Goal: Check status: Check status

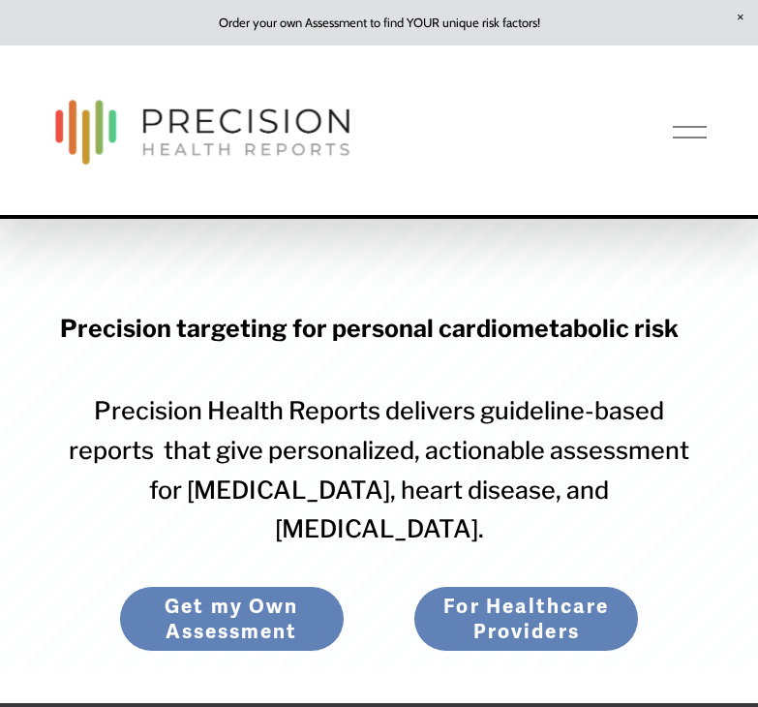
click at [685, 130] on div at bounding box center [690, 132] width 34 height 34
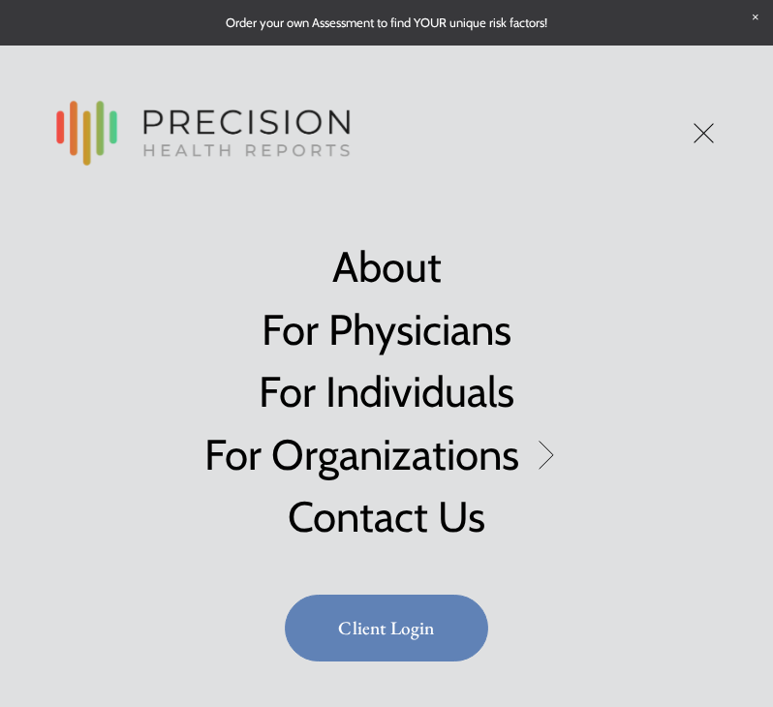
click at [401, 631] on link "Client Login" at bounding box center [386, 627] width 203 height 67
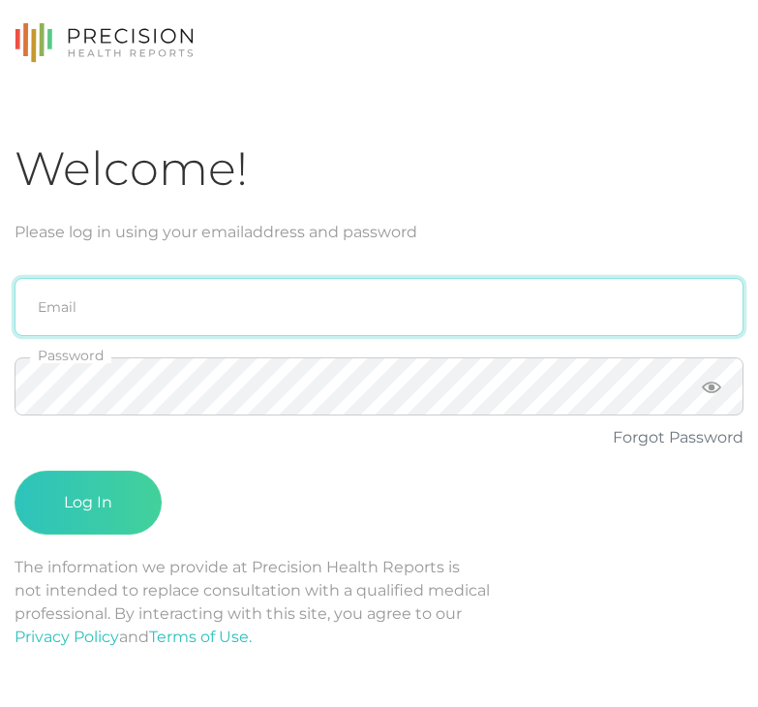
click at [243, 319] on input "email" at bounding box center [379, 307] width 729 height 58
type input "Sandi@healthstrategiesmn.com"
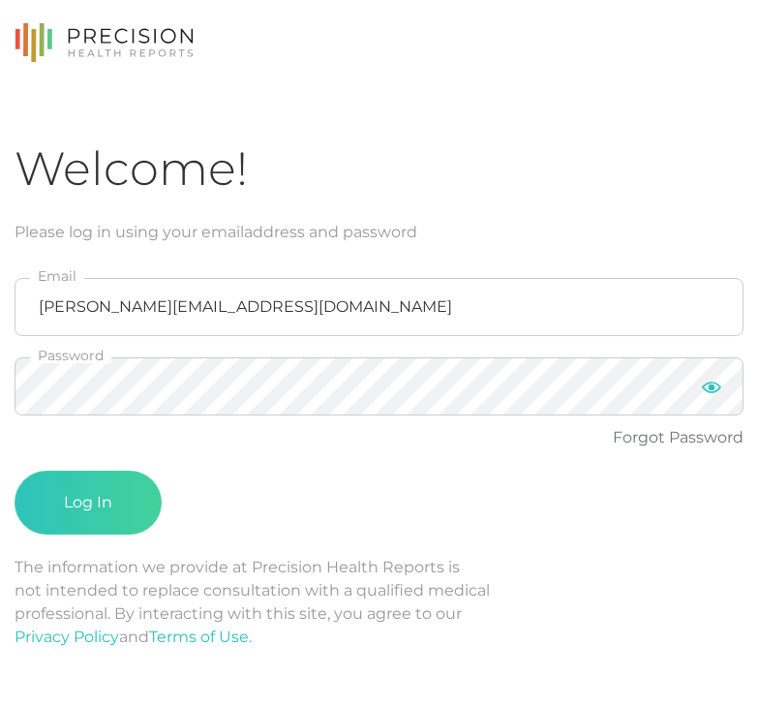
click at [706, 386] on icon at bounding box center [711, 387] width 19 height 19
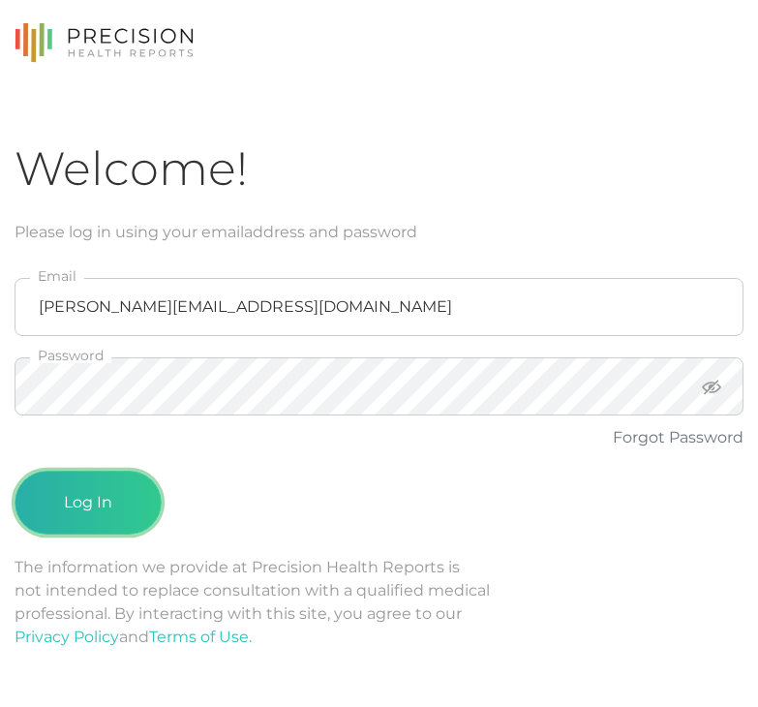
click at [98, 502] on button "Log In" at bounding box center [88, 503] width 147 height 64
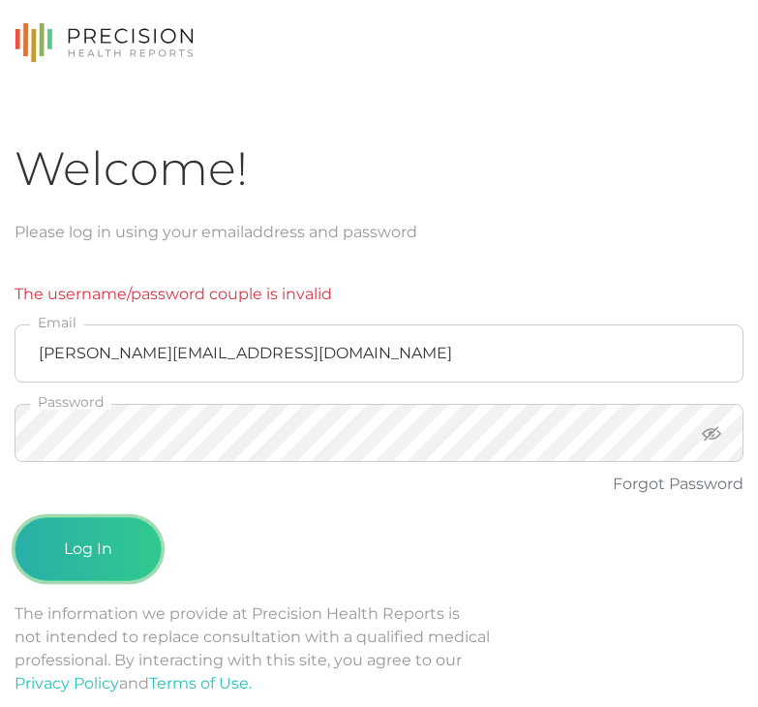
click at [115, 546] on button "Log In" at bounding box center [88, 549] width 147 height 64
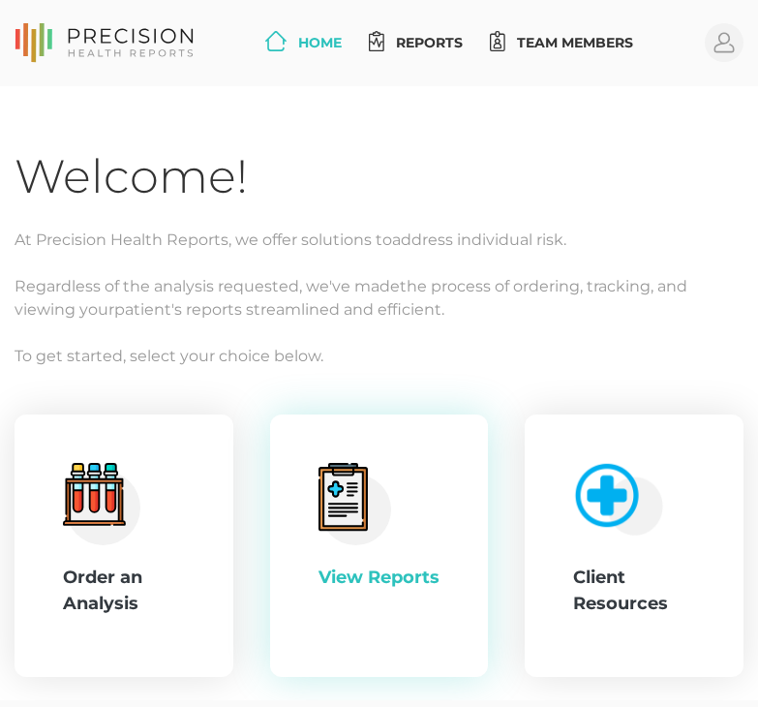
click at [350, 526] on icon at bounding box center [343, 497] width 49 height 68
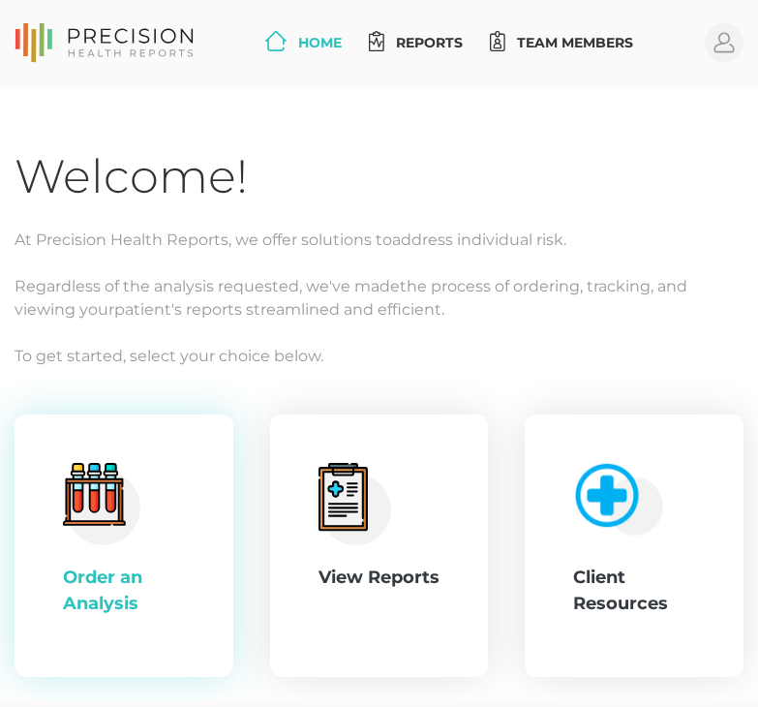
click at [108, 500] on icon ".cls-4{fill:#f3f3f3}.cls-5{fill:#e4e4e4}.cls-6{fill:#bbf7ff}.cls-7{fill:#8bf0ff…" at bounding box center [101, 504] width 77 height 82
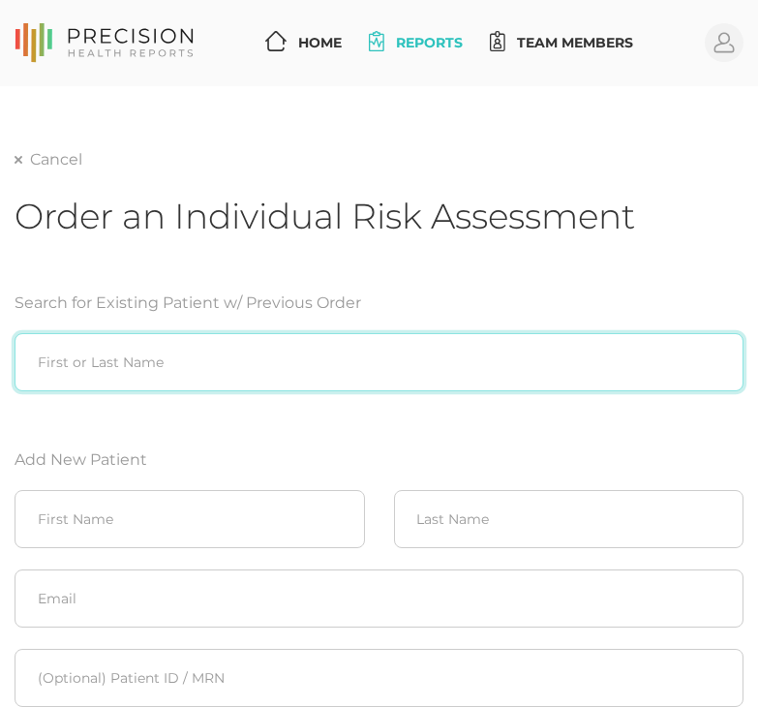
click at [220, 360] on input "search" at bounding box center [379, 362] width 729 height 58
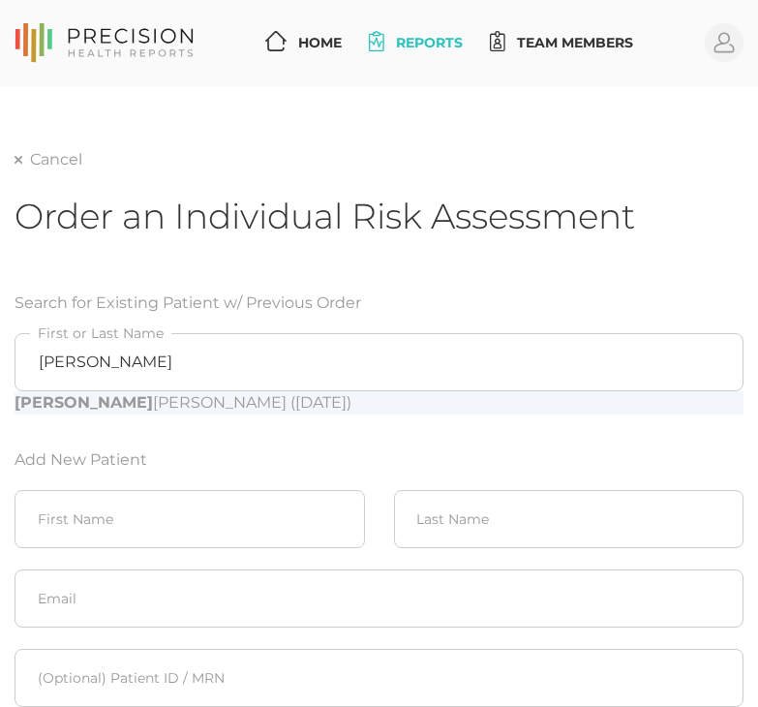
click at [188, 408] on div "[PERSON_NAME] ([DATE])" at bounding box center [379, 402] width 729 height 23
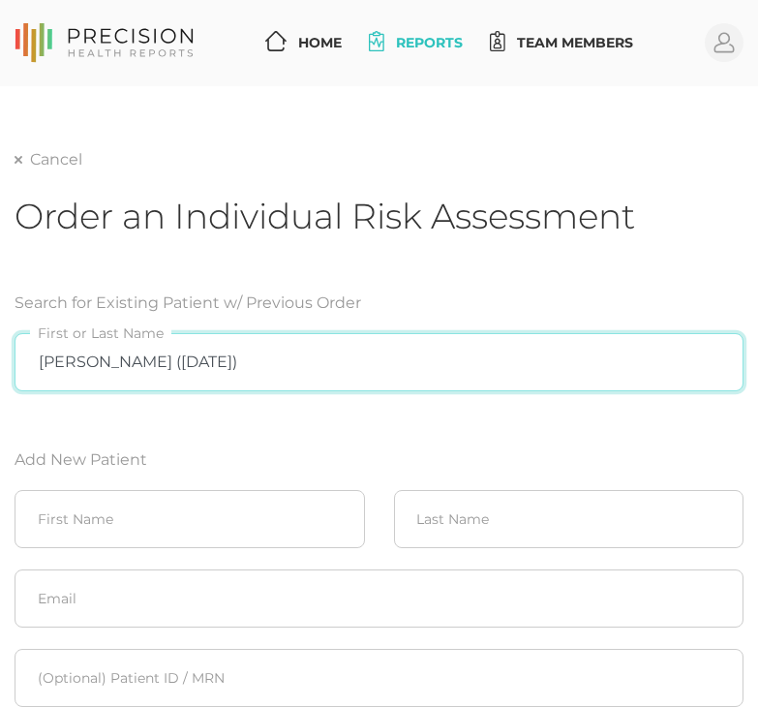
drag, startPoint x: 275, startPoint y: 365, endPoint x: 21, endPoint y: 362, distance: 253.7
click at [21, 362] on input "[PERSON_NAME] ([DATE])" at bounding box center [379, 362] width 729 height 58
type input "labco"
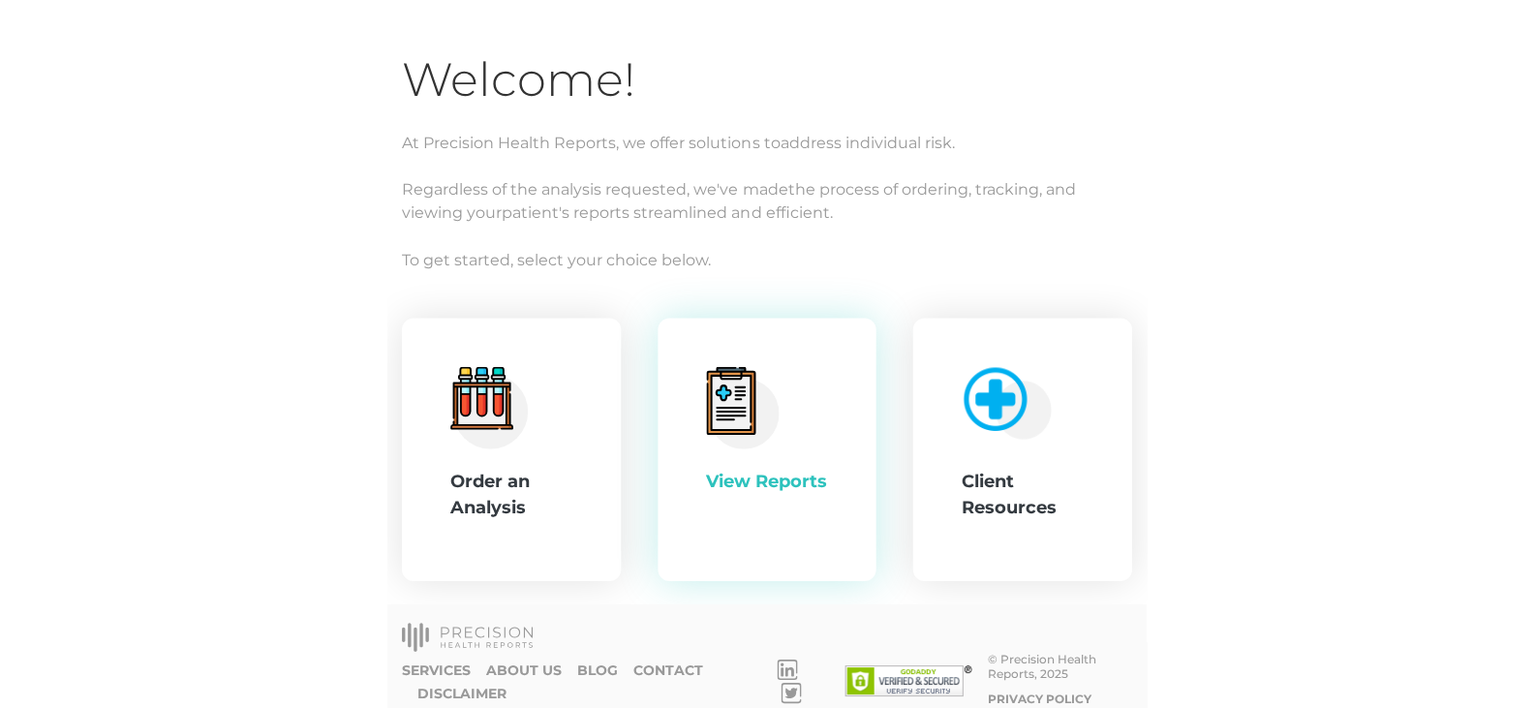
scroll to position [117, 0]
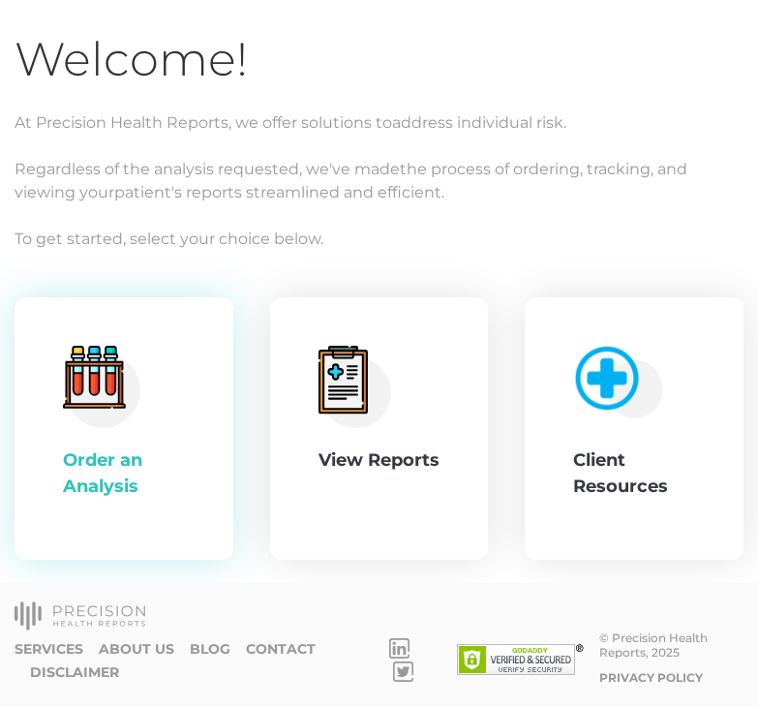
click at [107, 487] on div "Order an Analysis" at bounding box center [124, 473] width 122 height 52
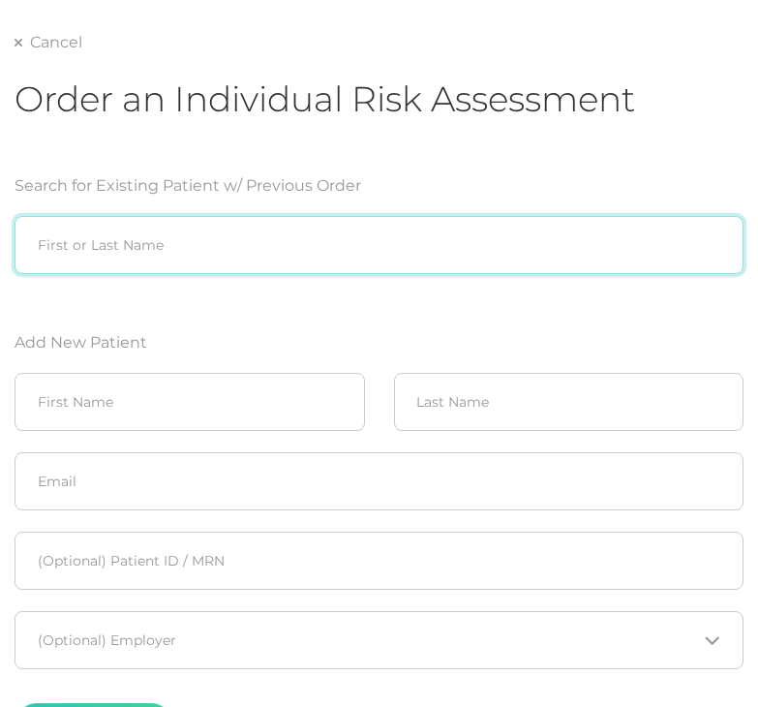
click at [225, 255] on input "search" at bounding box center [379, 245] width 729 height 58
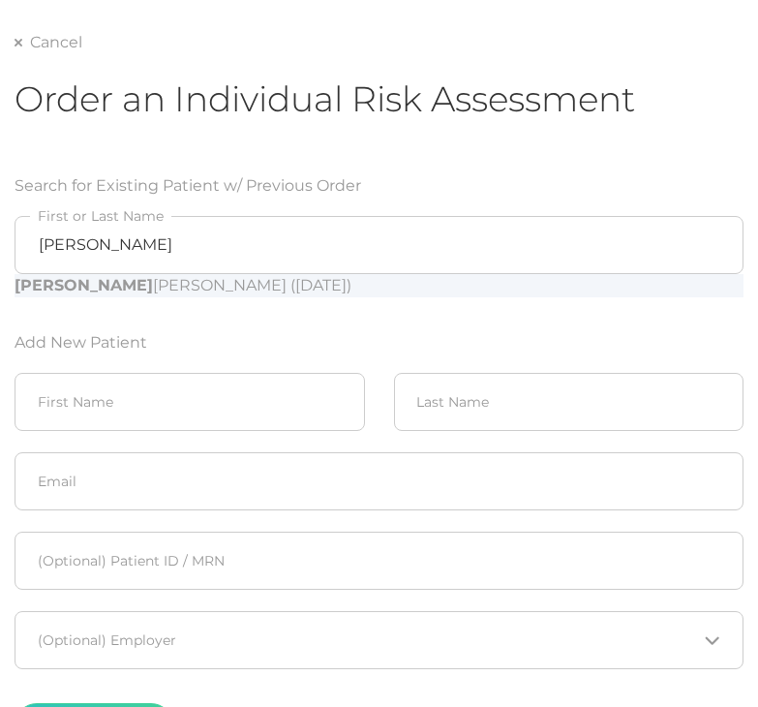
click at [226, 294] on div "[PERSON_NAME] ([DATE])" at bounding box center [379, 285] width 729 height 23
type input "[PERSON_NAME] ([DATE])"
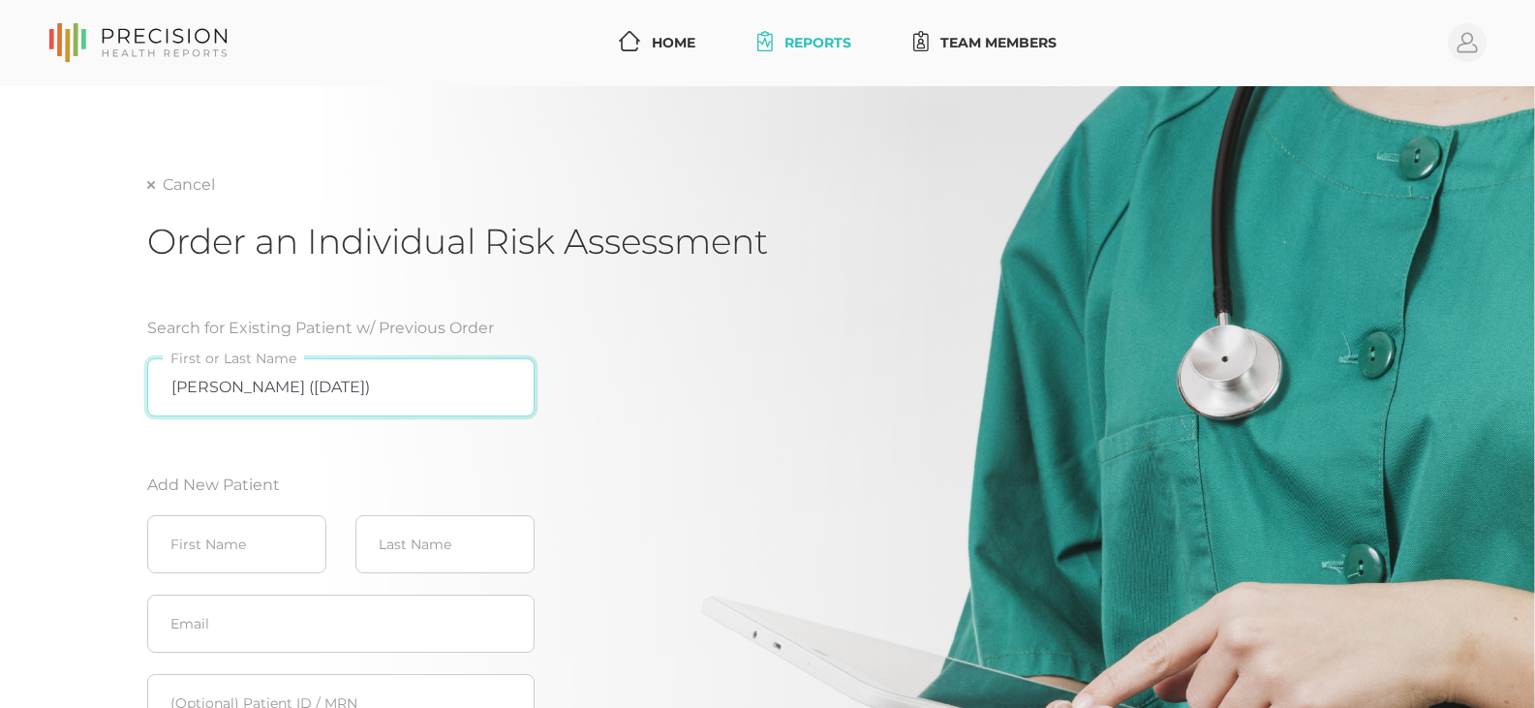
click at [358, 389] on input "[PERSON_NAME] ([DATE])" at bounding box center [340, 387] width 387 height 58
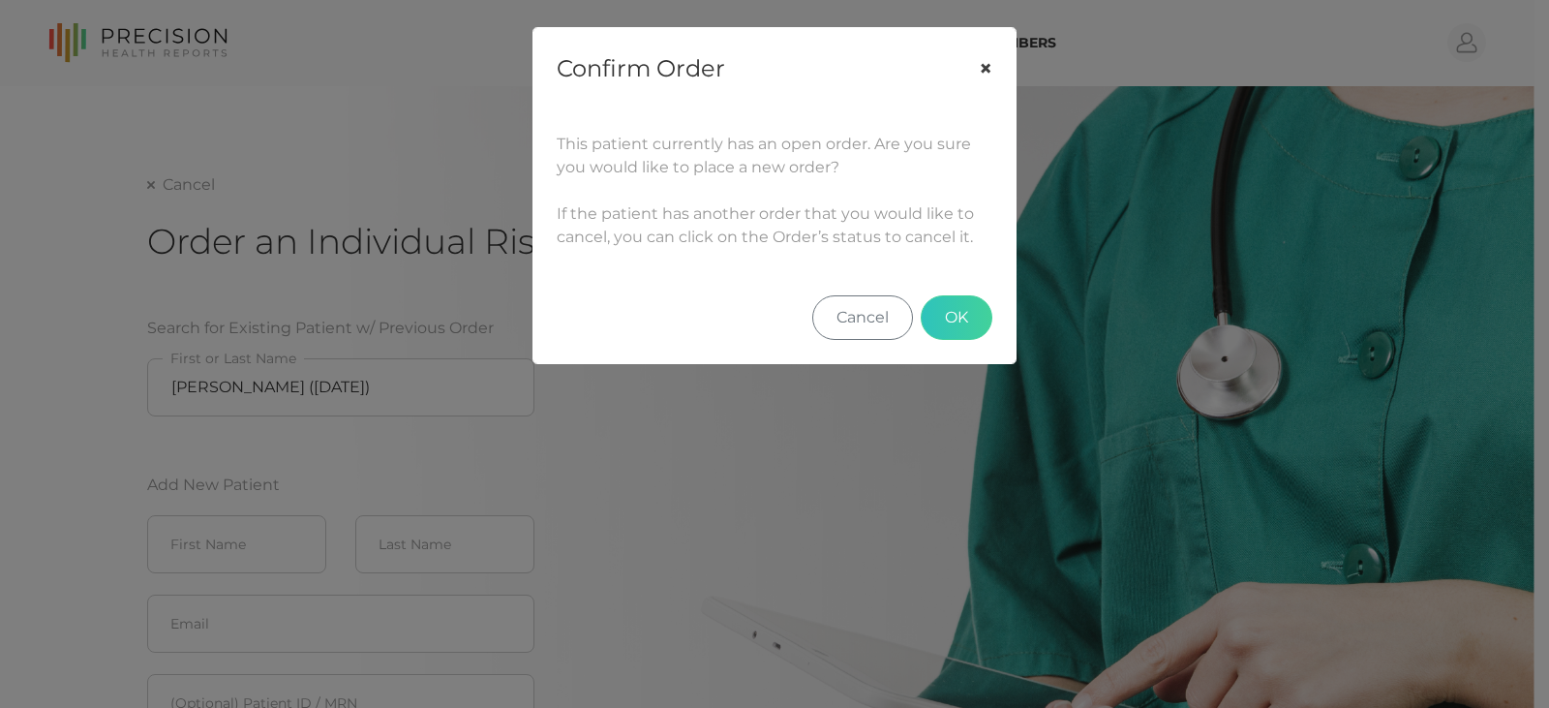
click at [757, 68] on button "×" at bounding box center [986, 68] width 60 height 81
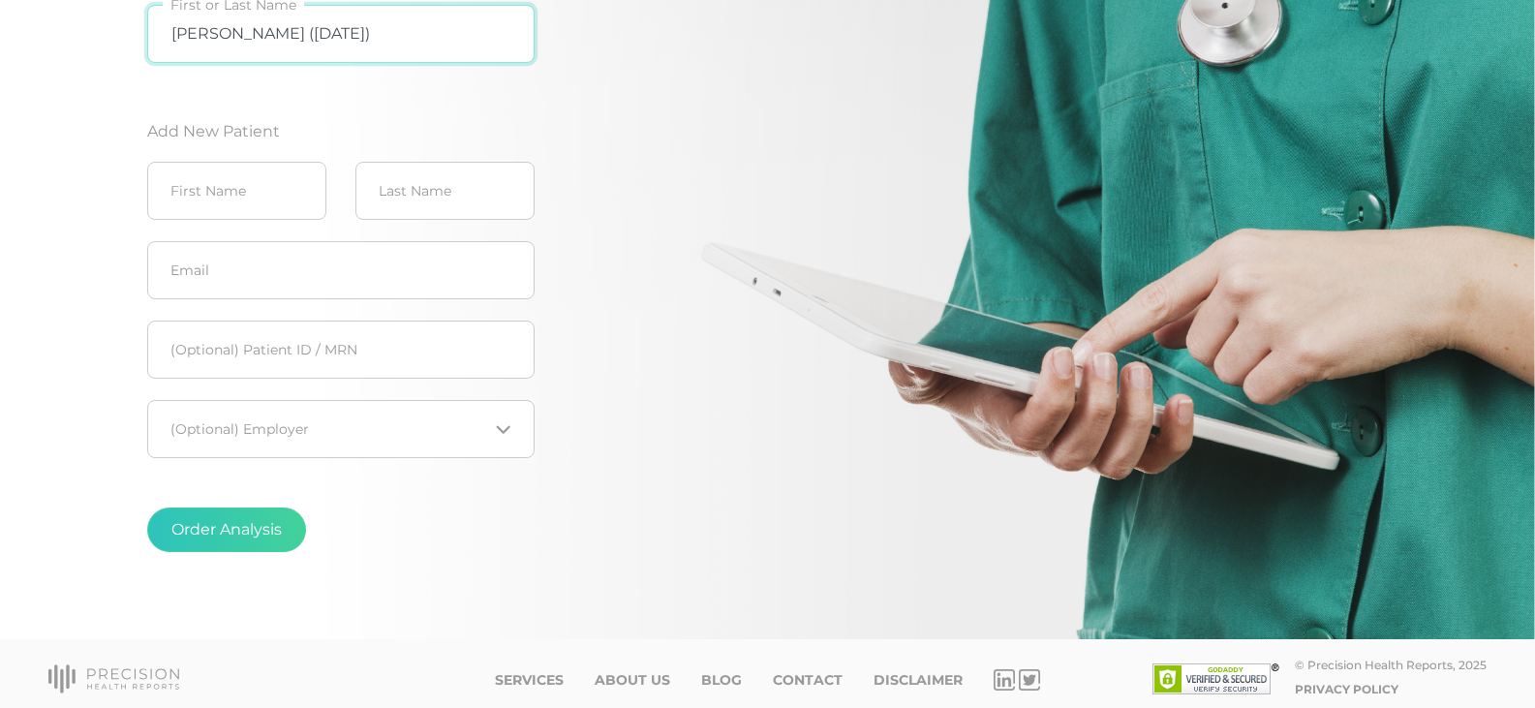
scroll to position [364, 0]
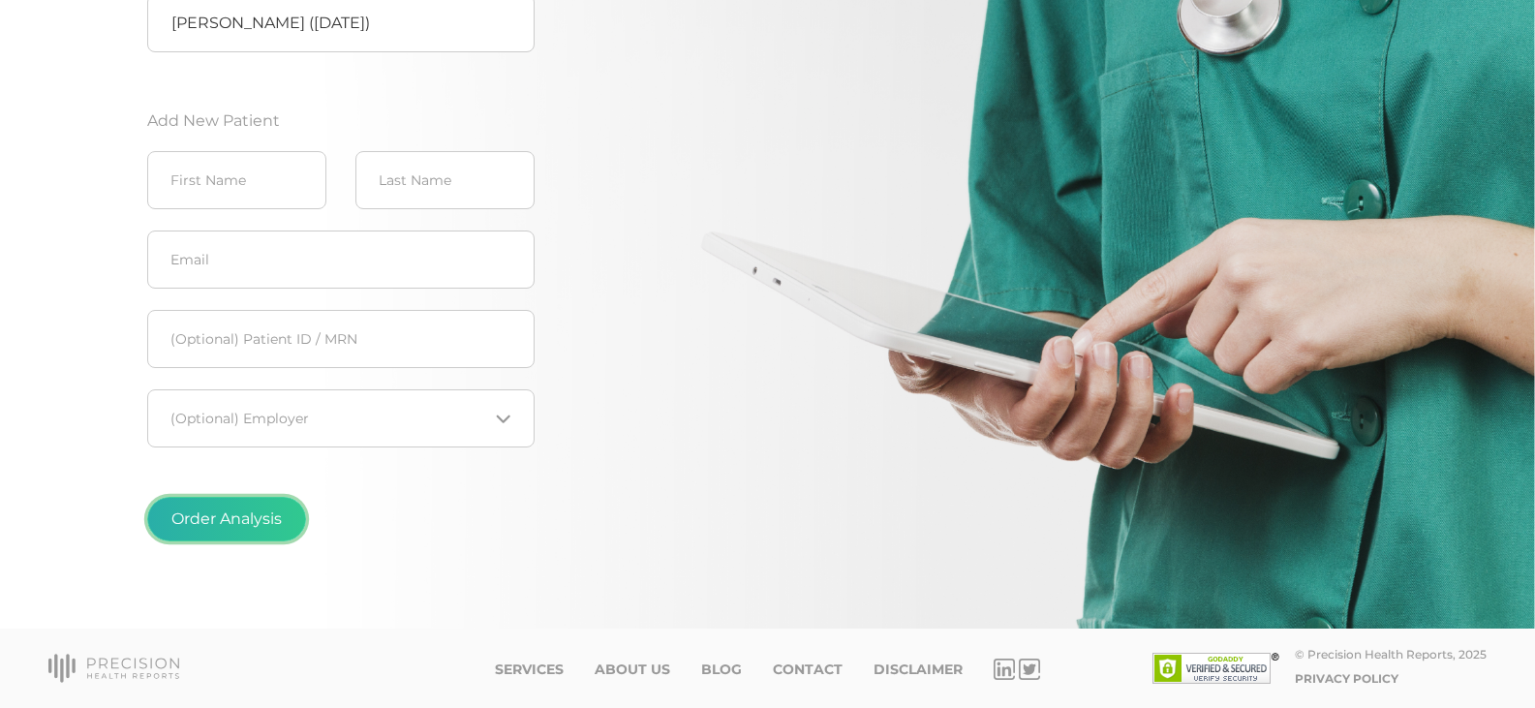
click at [274, 518] on button "Order Analysis" at bounding box center [226, 519] width 159 height 45
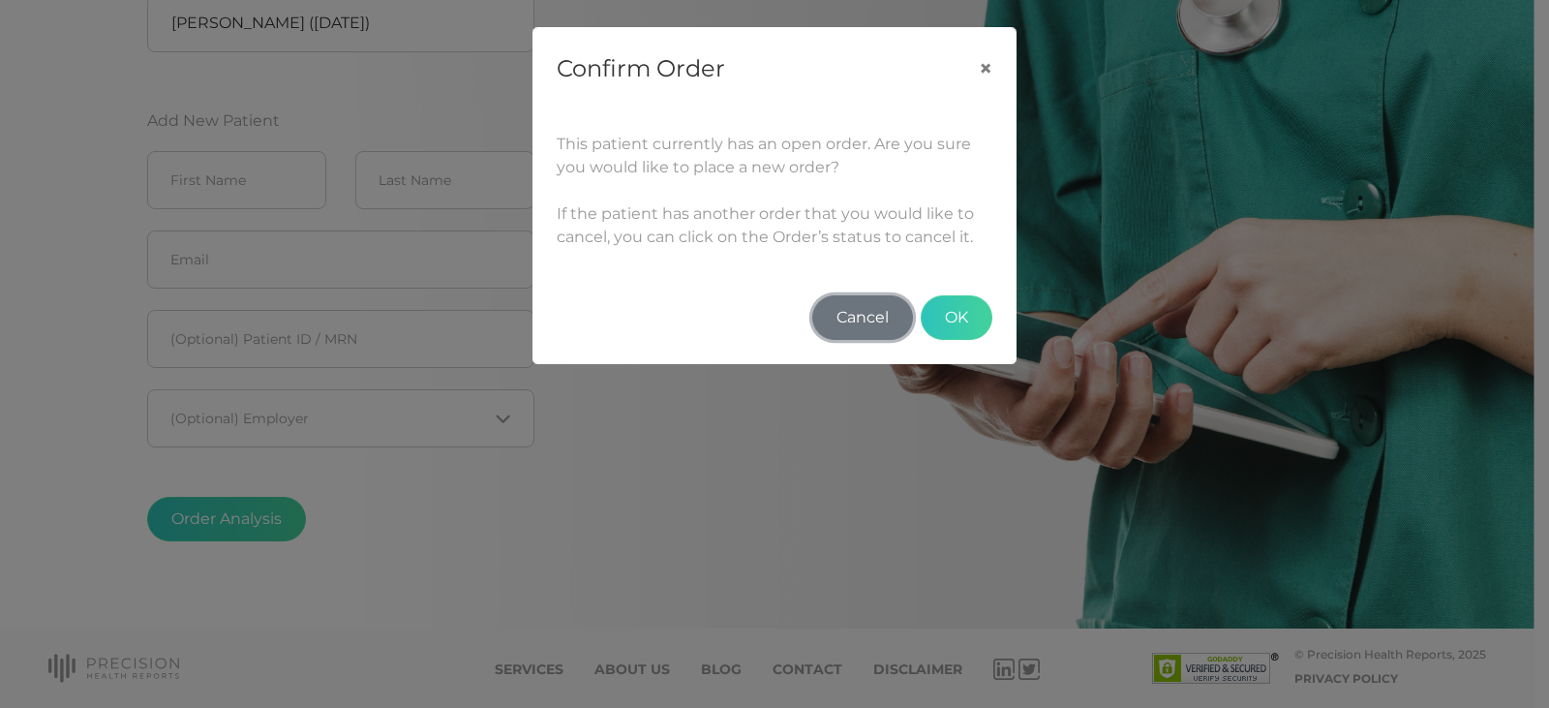
click at [757, 318] on button "Cancel" at bounding box center [862, 317] width 101 height 45
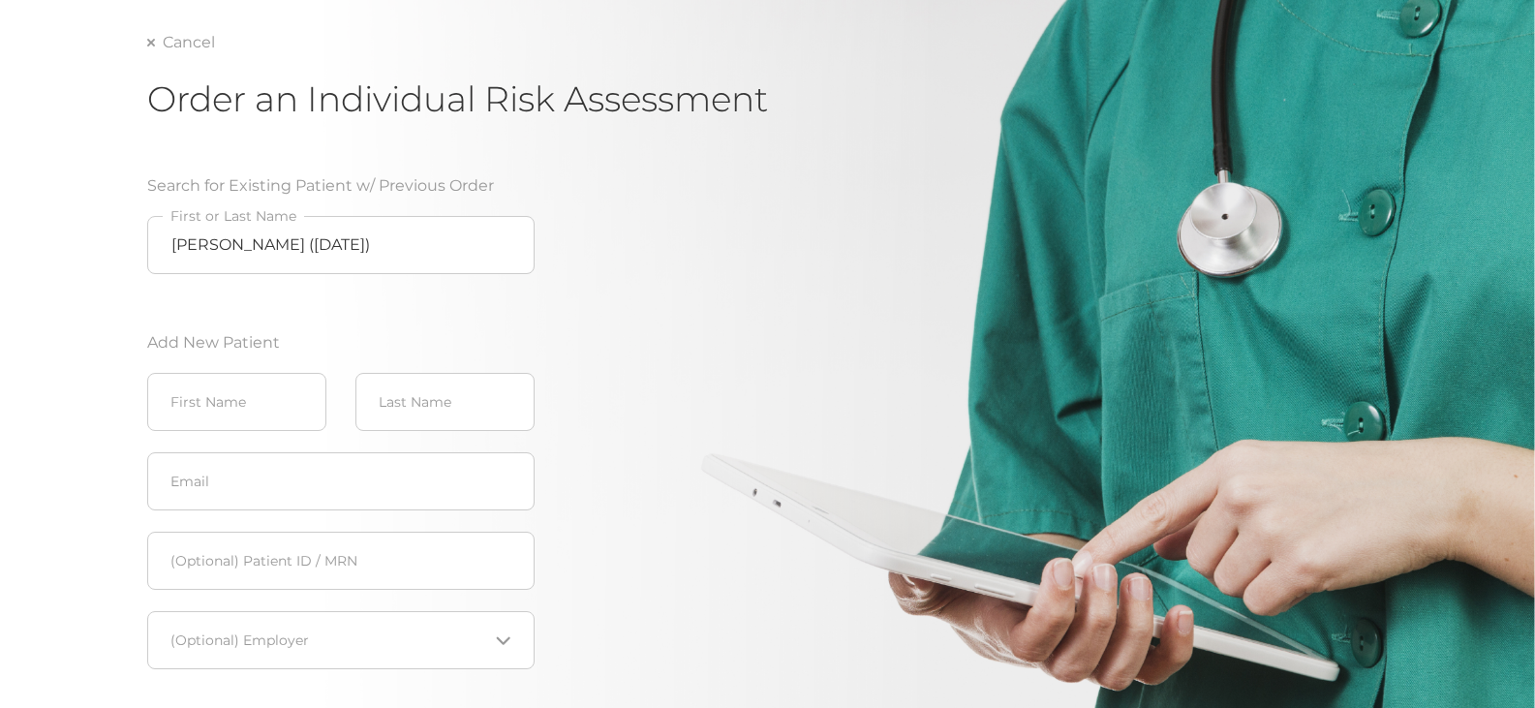
scroll to position [0, 0]
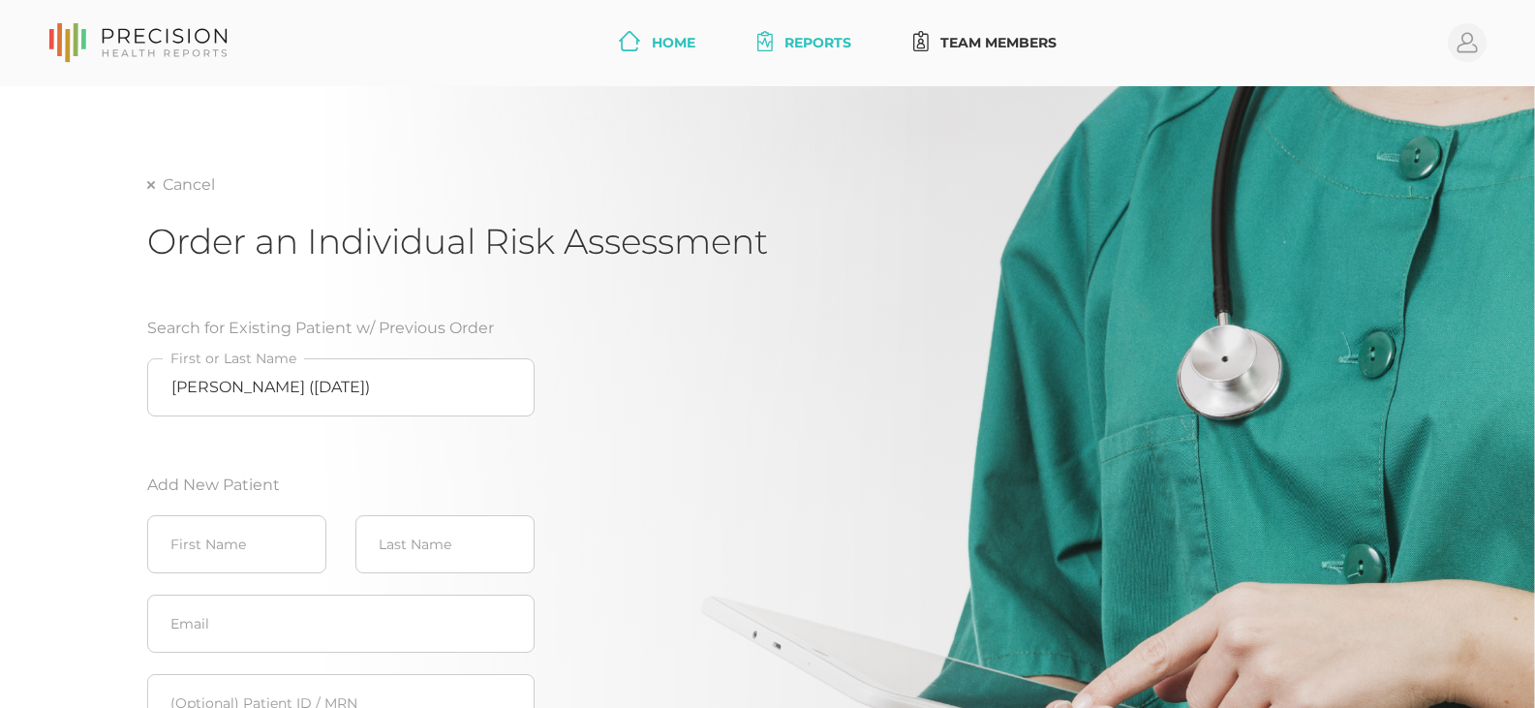
scroll to position [117, 0]
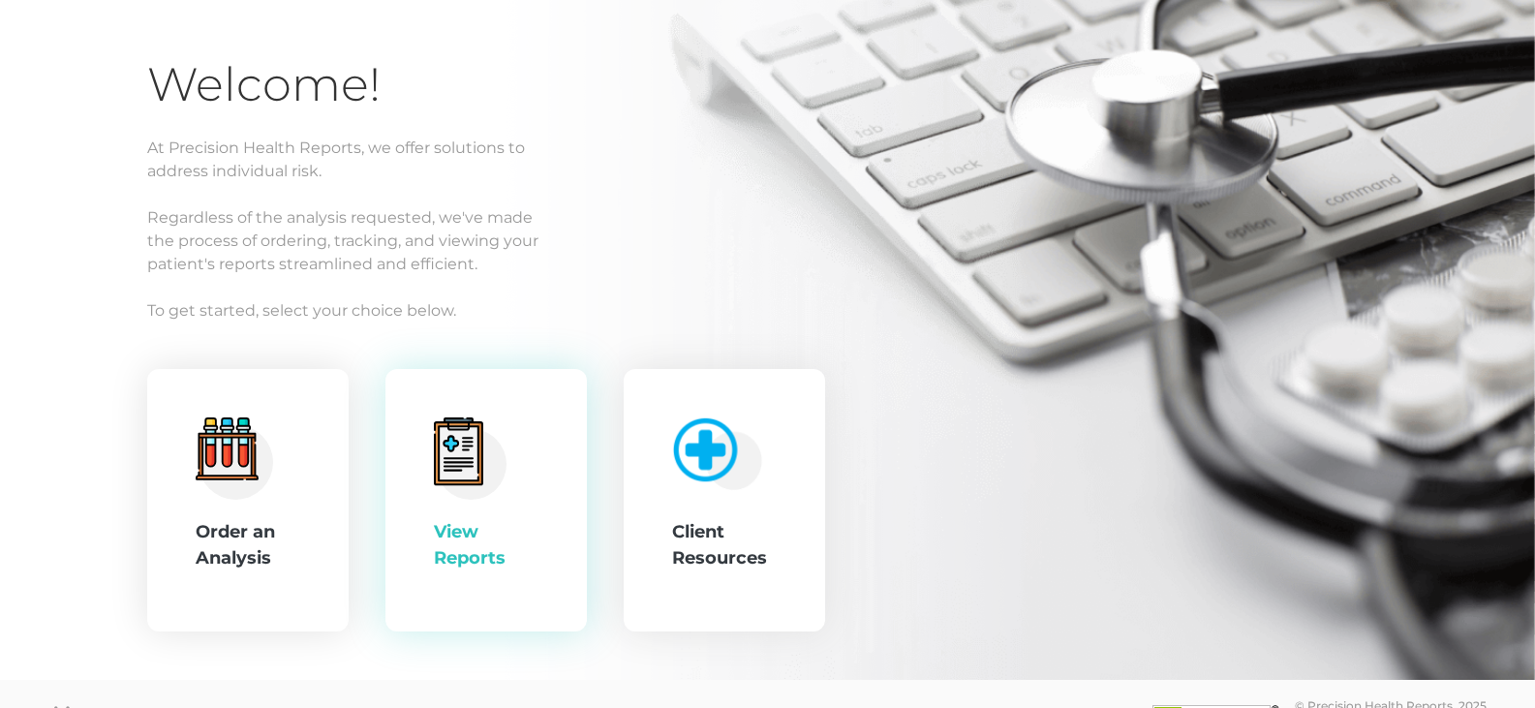
click at [453, 538] on div "View Reports" at bounding box center [486, 545] width 105 height 52
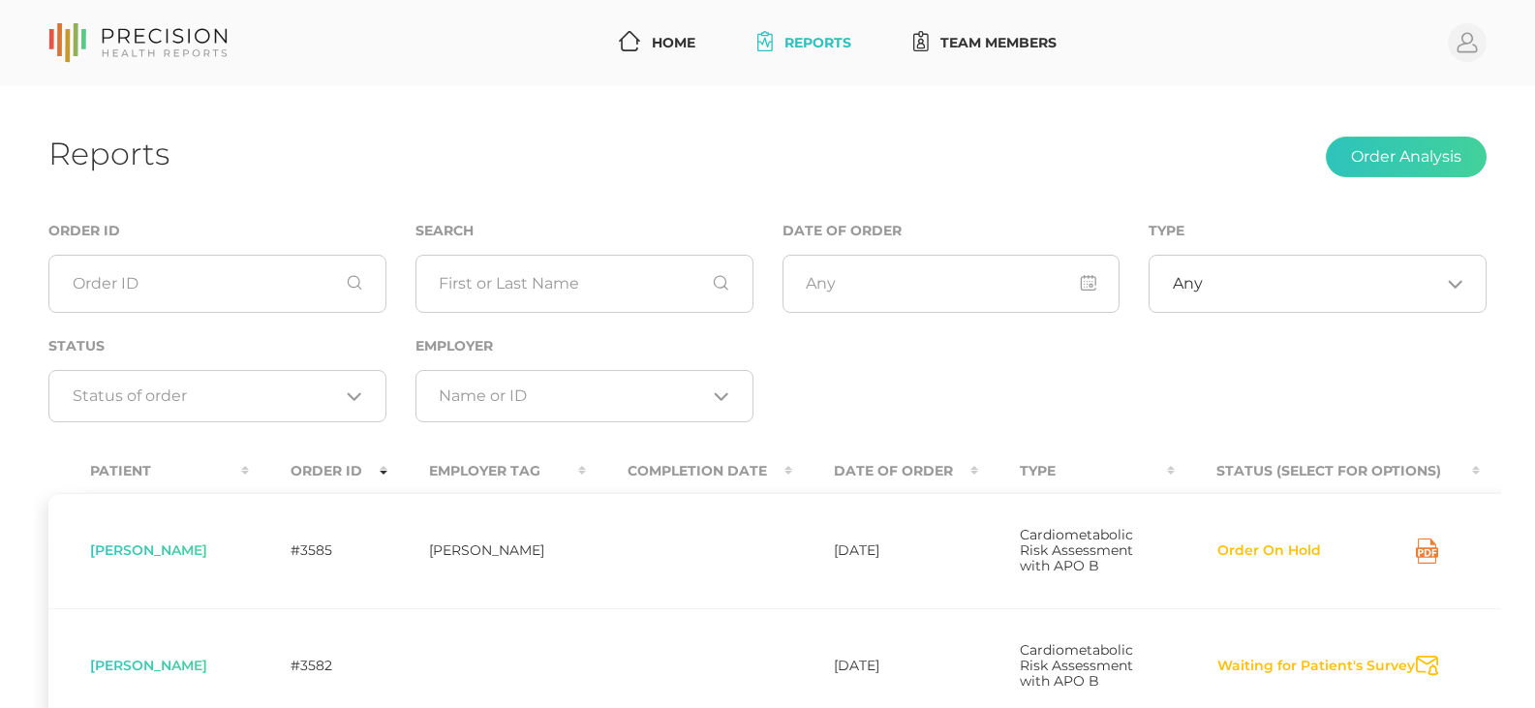
scroll to position [387, 0]
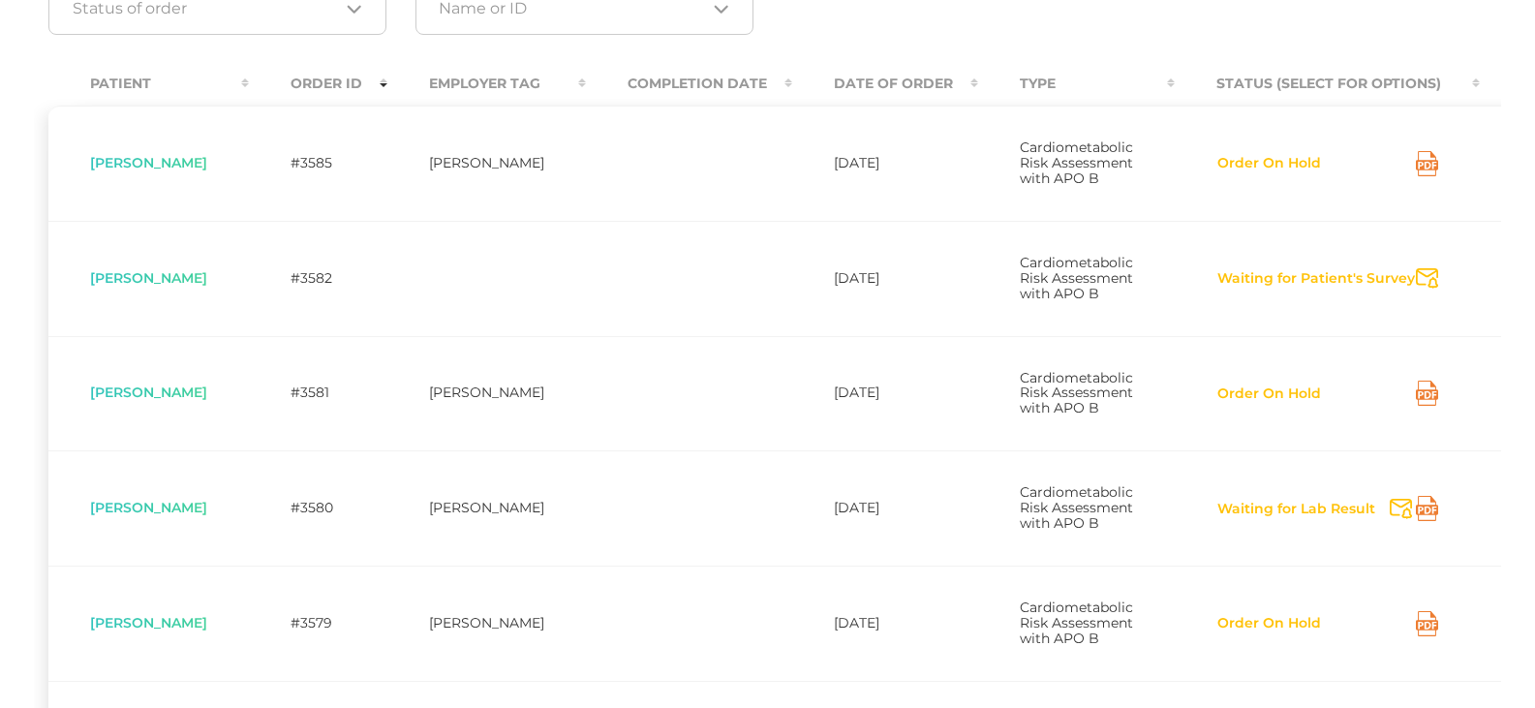
click at [757, 519] on button "Waiting for Lab Result" at bounding box center [1296, 509] width 160 height 19
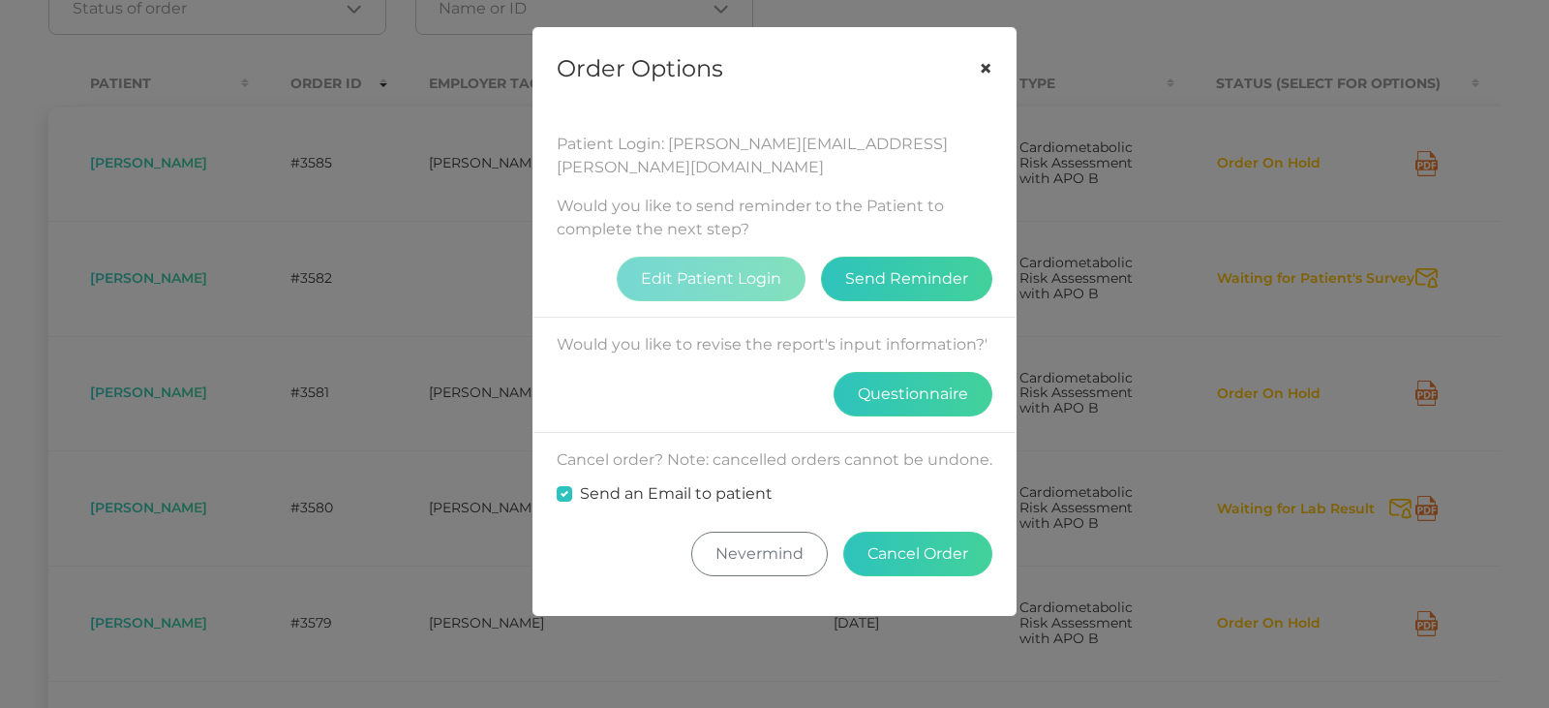
click at [757, 70] on button "×" at bounding box center [986, 68] width 60 height 81
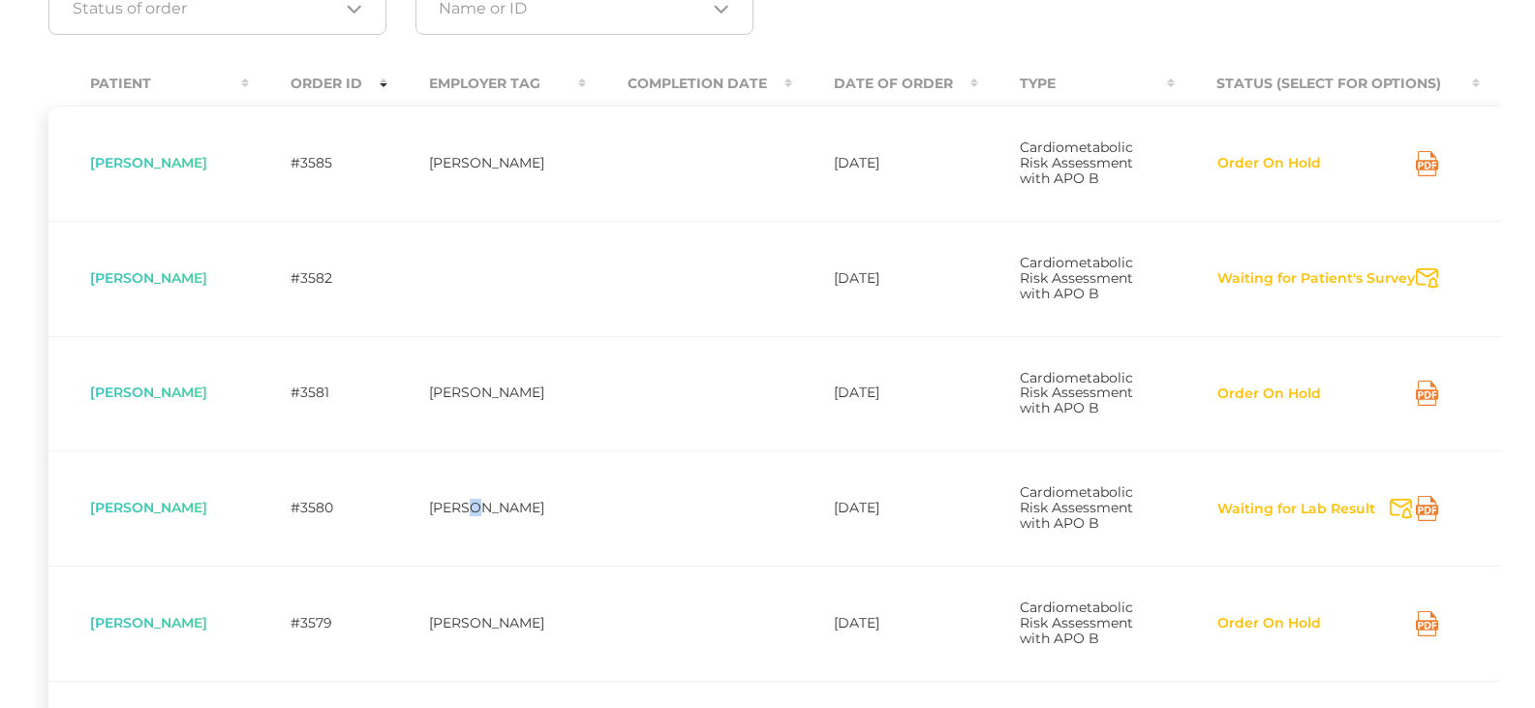
click at [496, 564] on td "[PERSON_NAME]" at bounding box center [486, 507] width 198 height 115
click at [757, 548] on td "[DATE]" at bounding box center [885, 507] width 186 height 115
click at [757, 532] on span "Cardiometabolic Risk Assessment with APO B" at bounding box center [1076, 507] width 113 height 48
click at [137, 516] on span "[PERSON_NAME]" at bounding box center [148, 507] width 117 height 17
click at [757, 519] on button "Waiting for Lab Result" at bounding box center [1296, 509] width 160 height 19
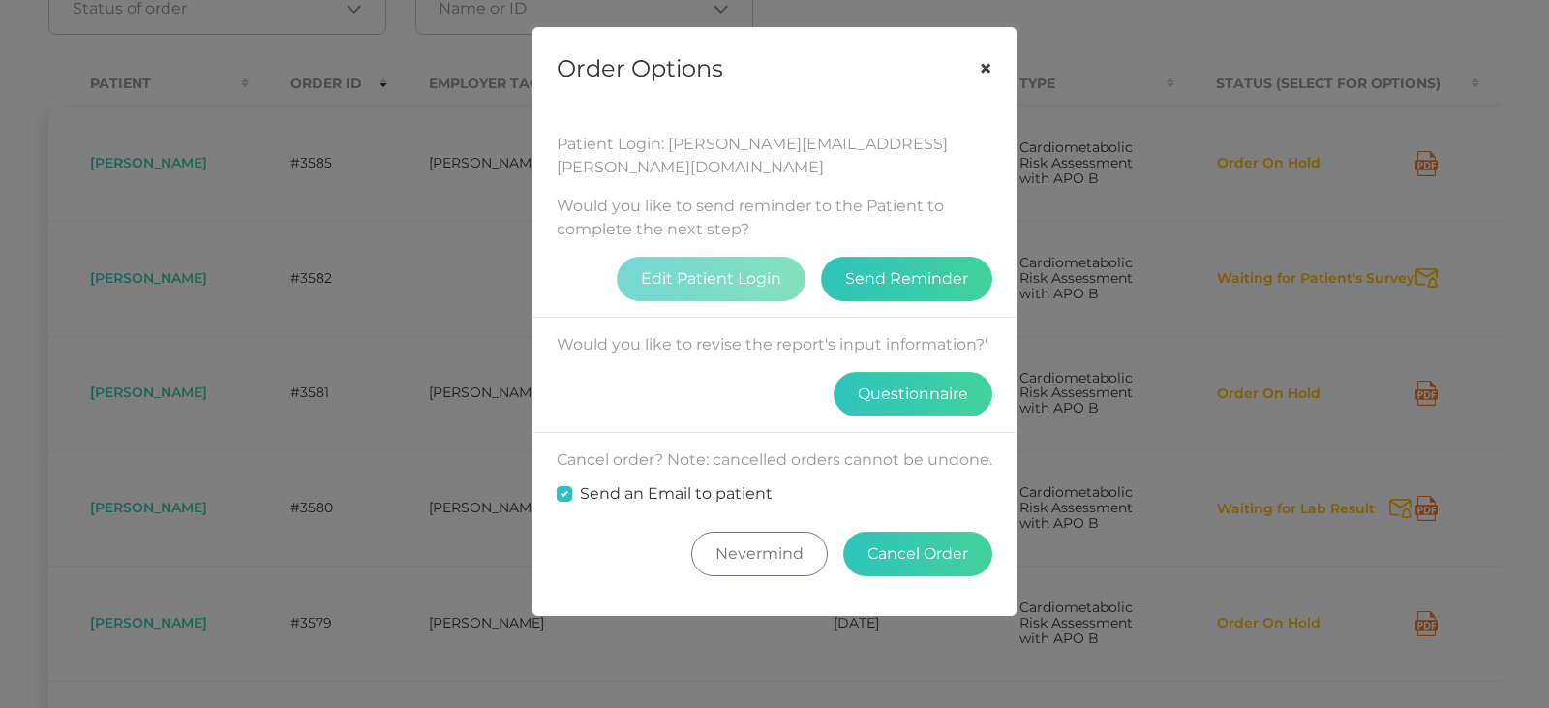
click at [757, 61] on button "×" at bounding box center [986, 68] width 60 height 81
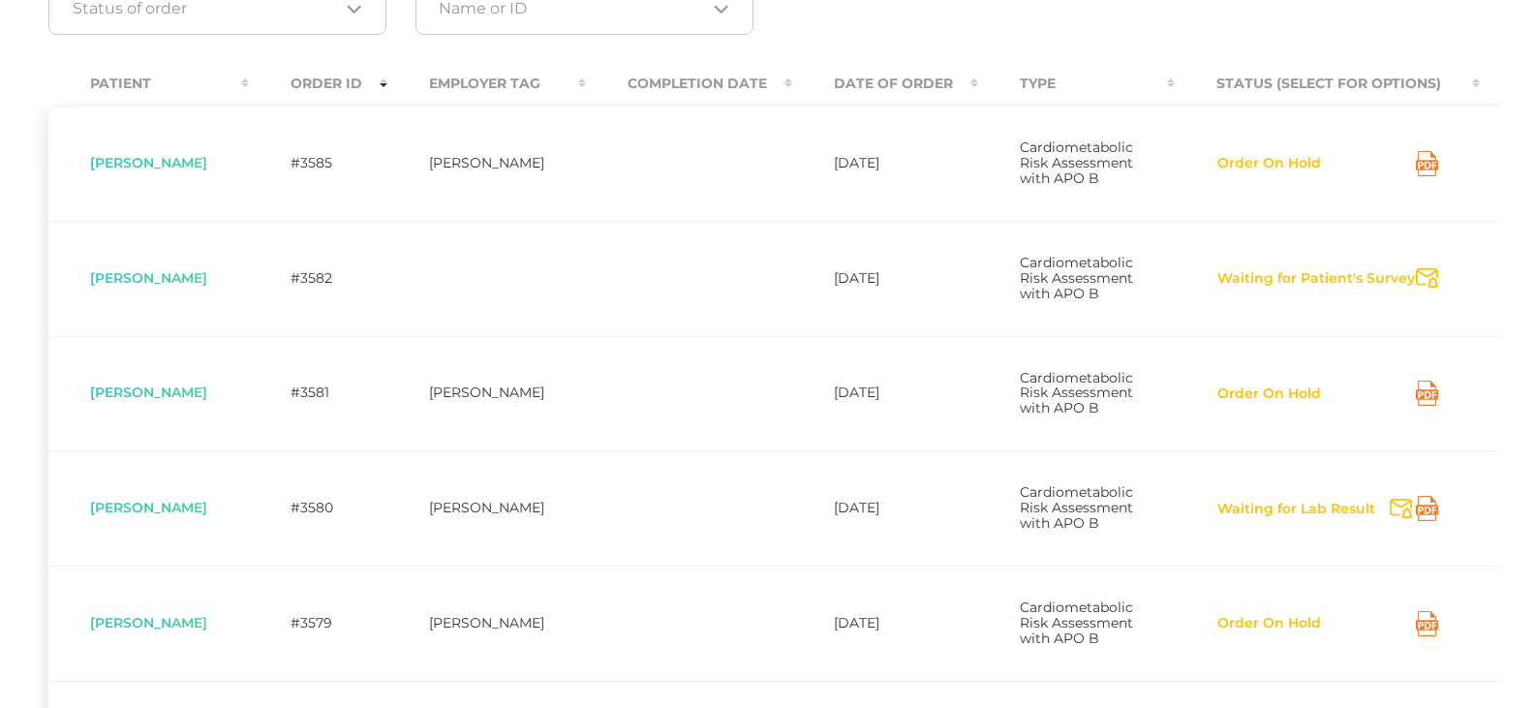
click at [757, 521] on icon at bounding box center [1426, 508] width 22 height 25
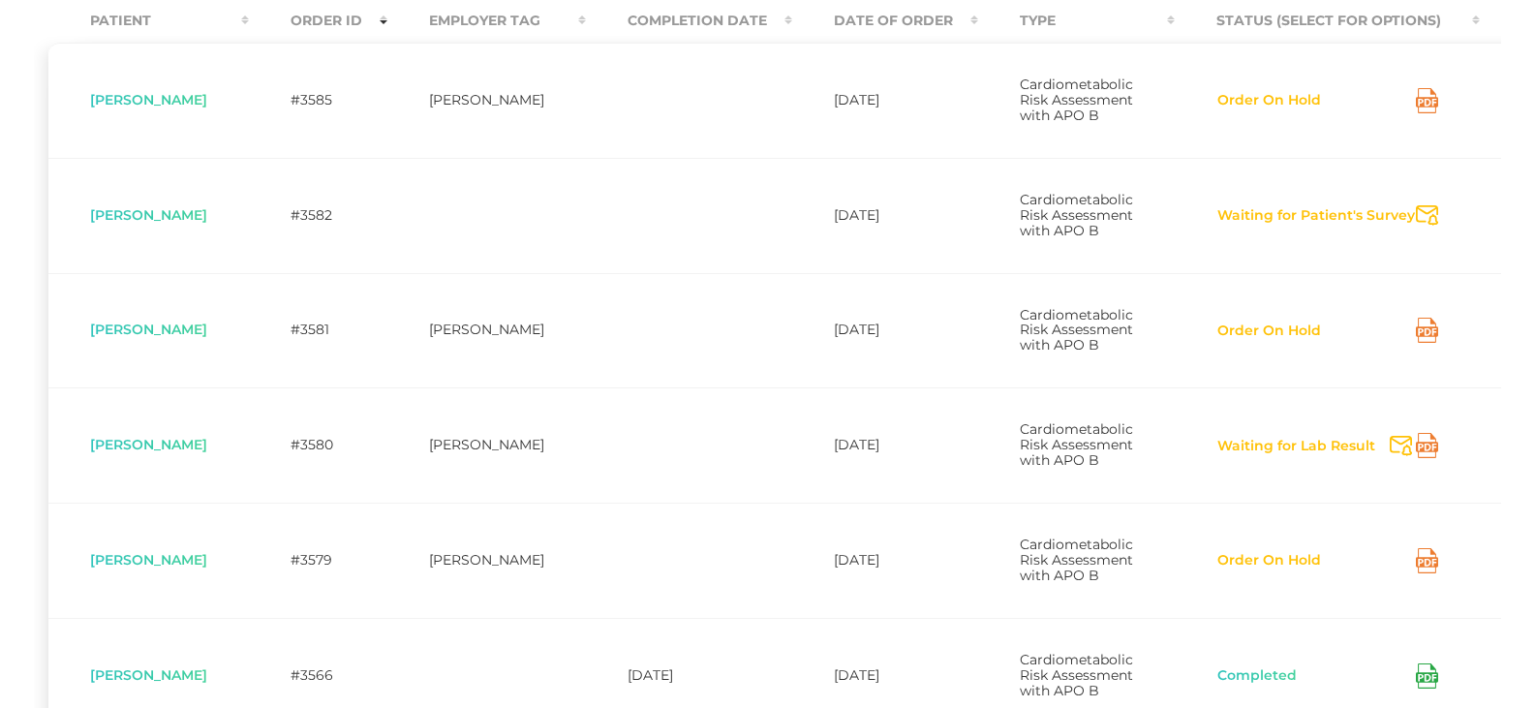
scroll to position [484, 0]
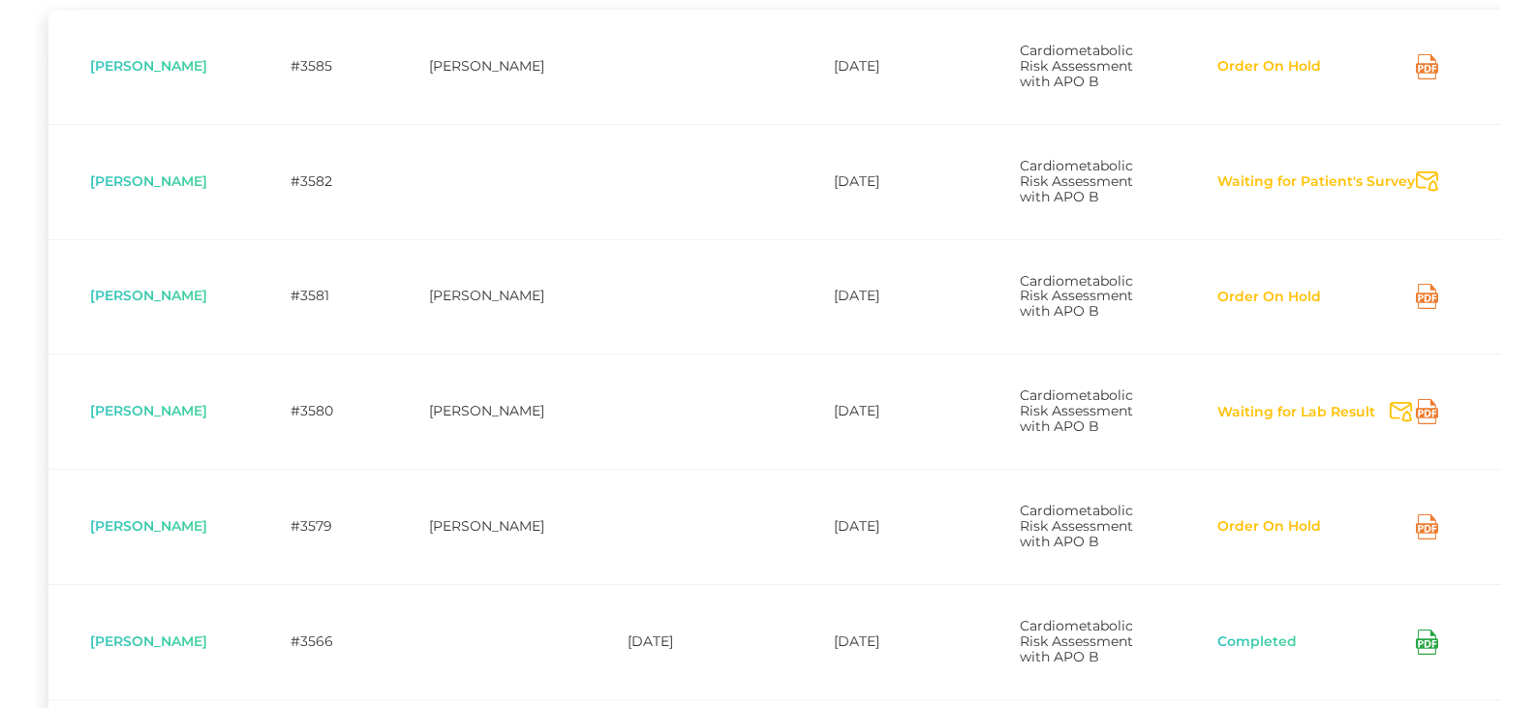
click at [757, 422] on button "Waiting for Lab Result" at bounding box center [1296, 412] width 160 height 19
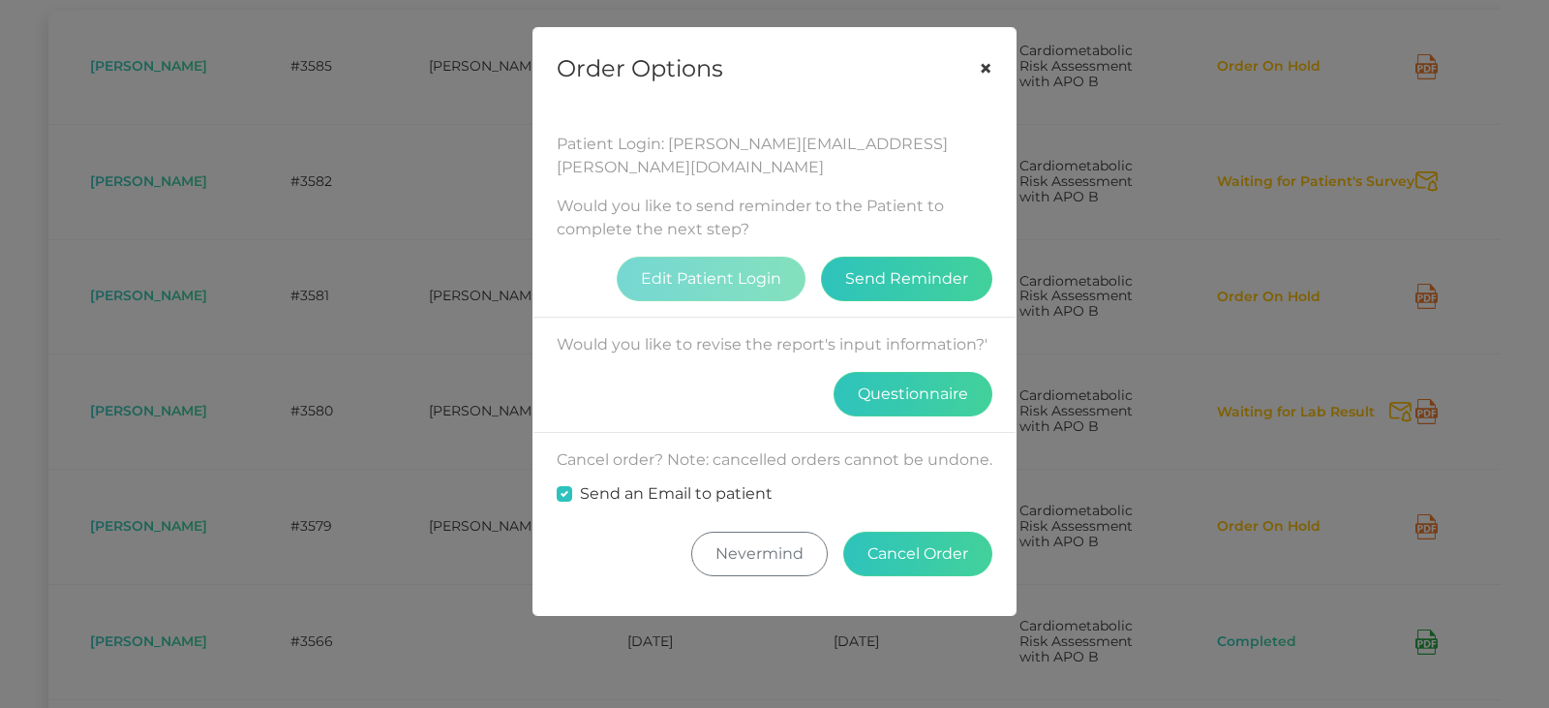
click at [757, 68] on button "×" at bounding box center [986, 68] width 60 height 81
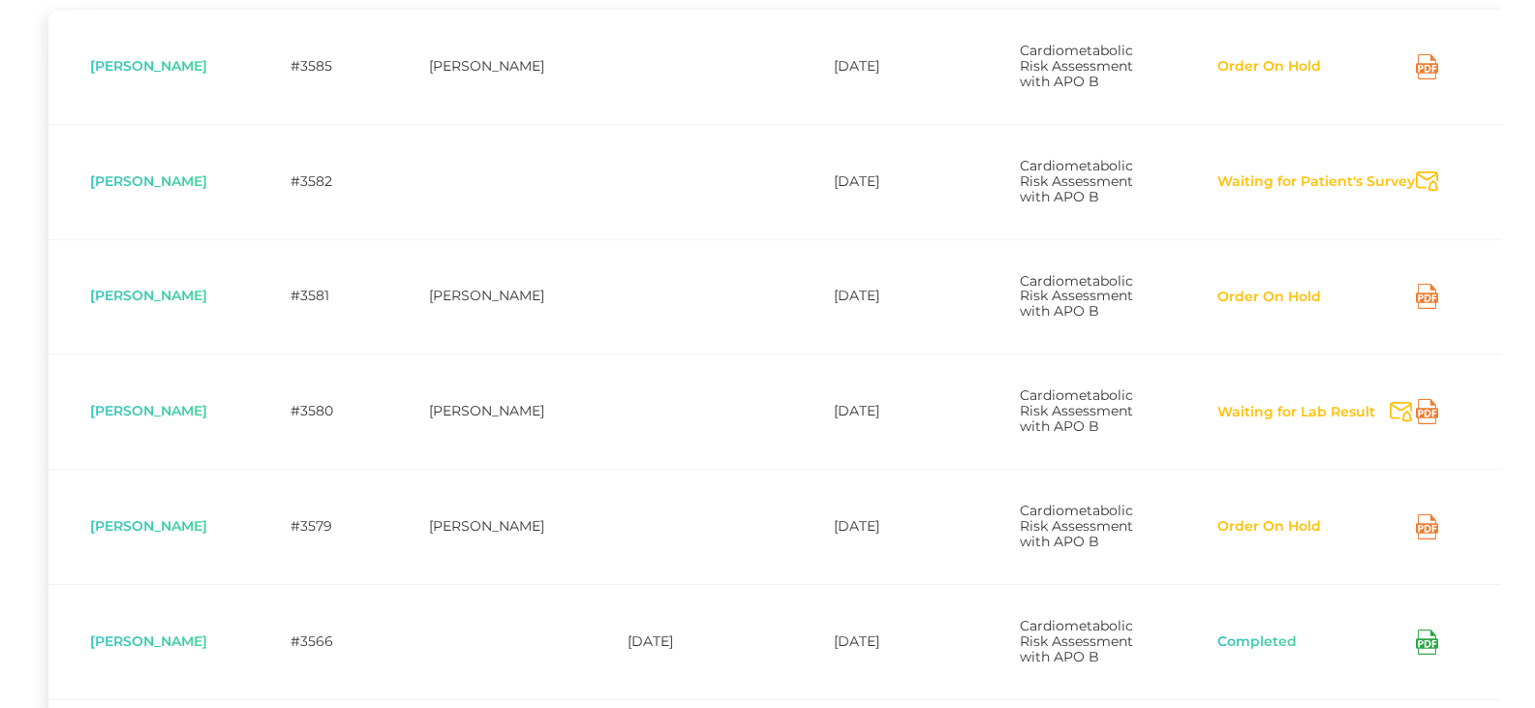
click at [757, 422] on button "Waiting for Lab Result" at bounding box center [1296, 412] width 160 height 19
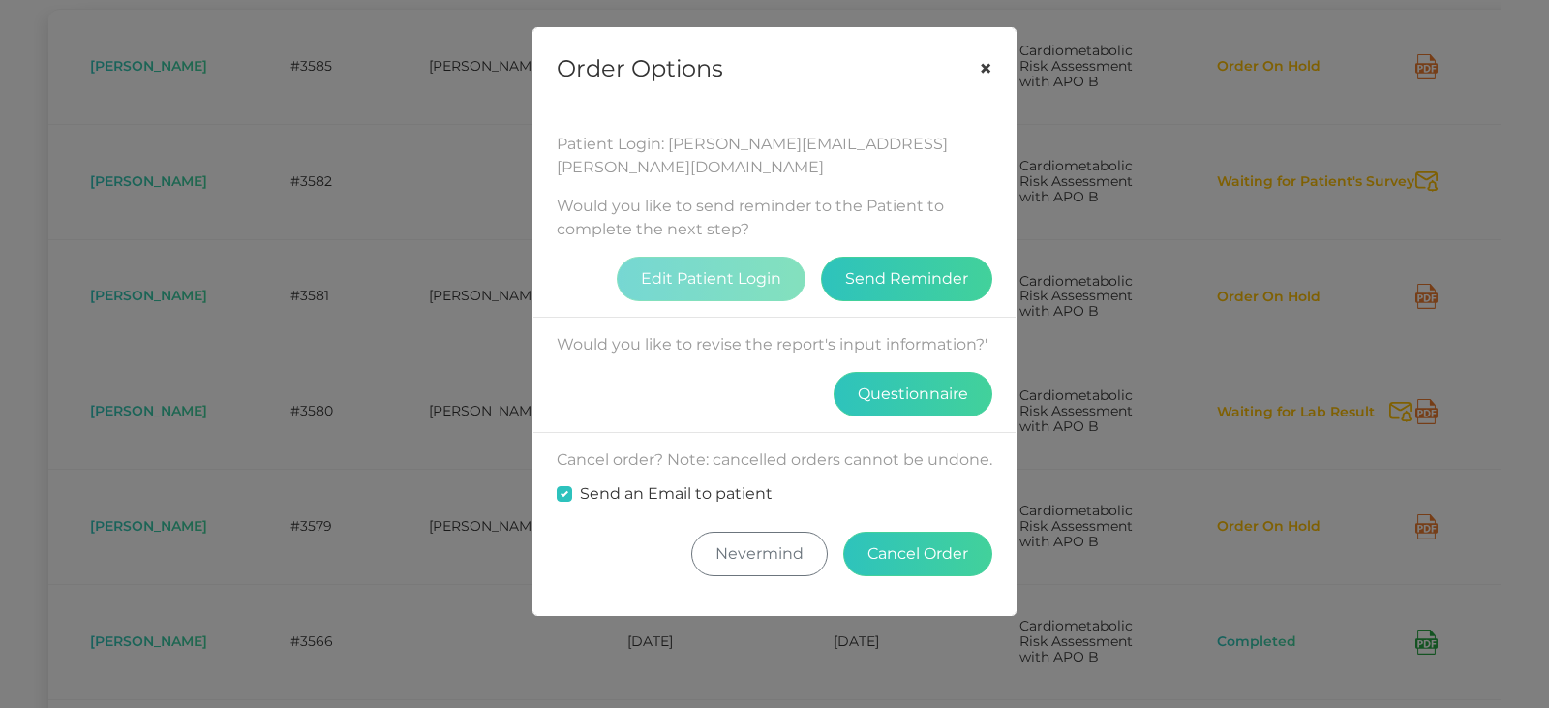
click at [757, 67] on button "×" at bounding box center [986, 68] width 60 height 81
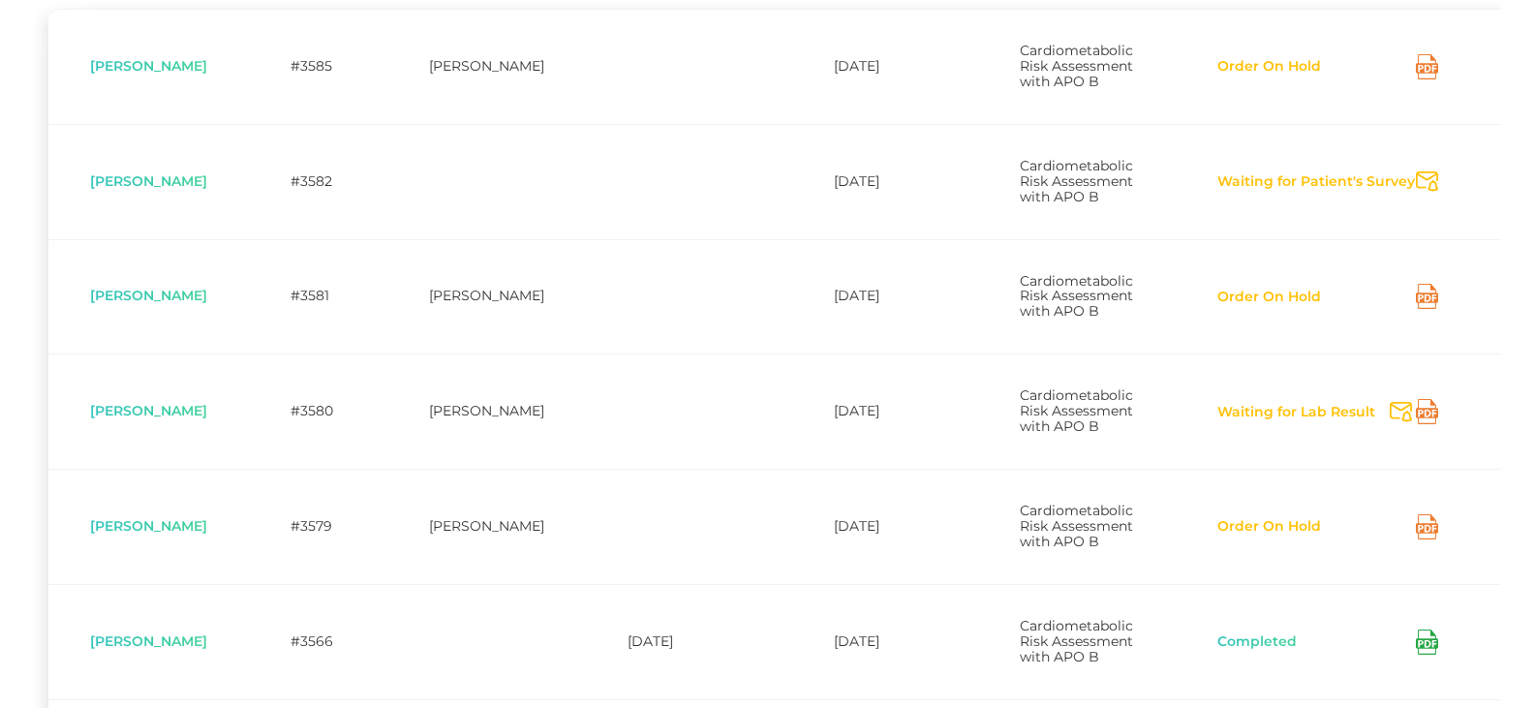
click at [757, 422] on icon "Send Notification" at bounding box center [1400, 412] width 22 height 20
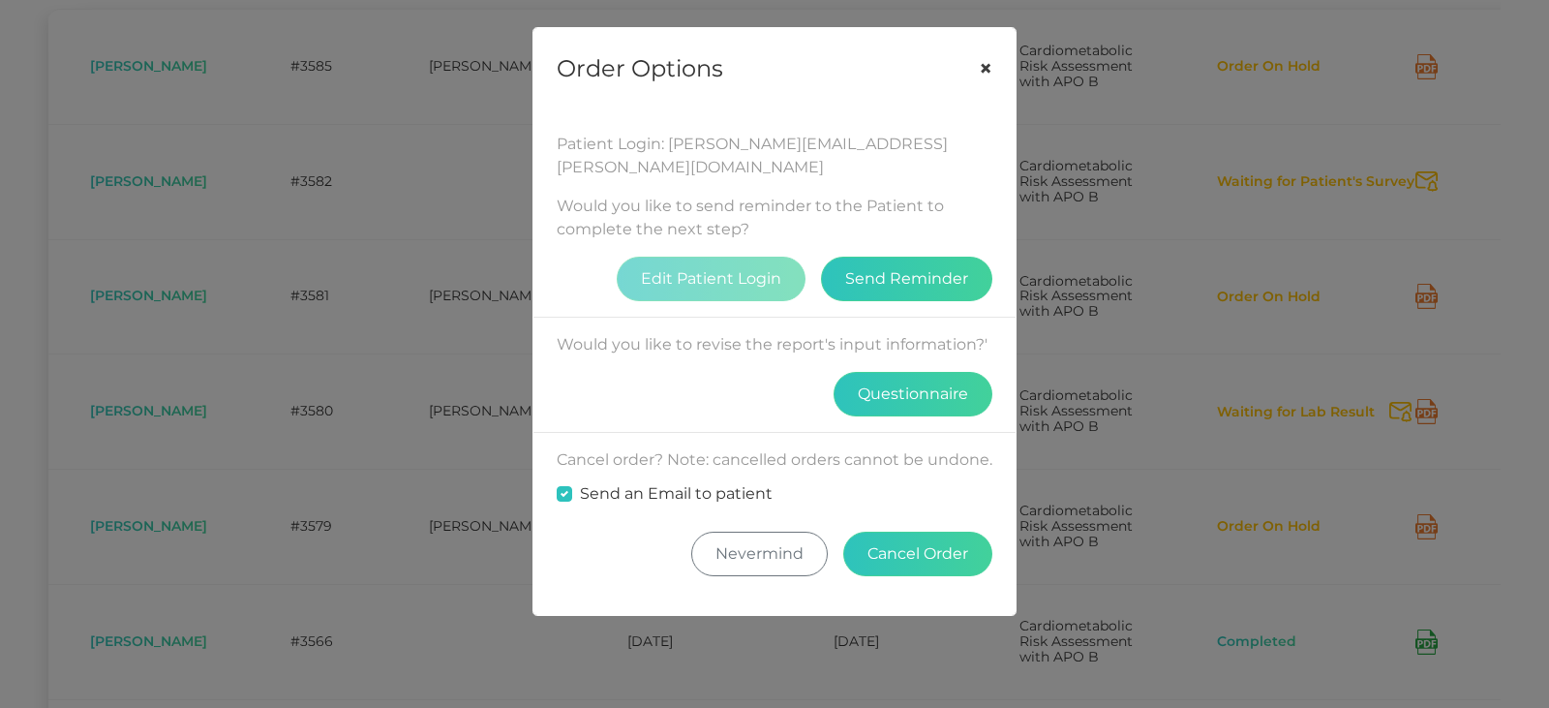
click at [757, 71] on button "×" at bounding box center [986, 68] width 60 height 81
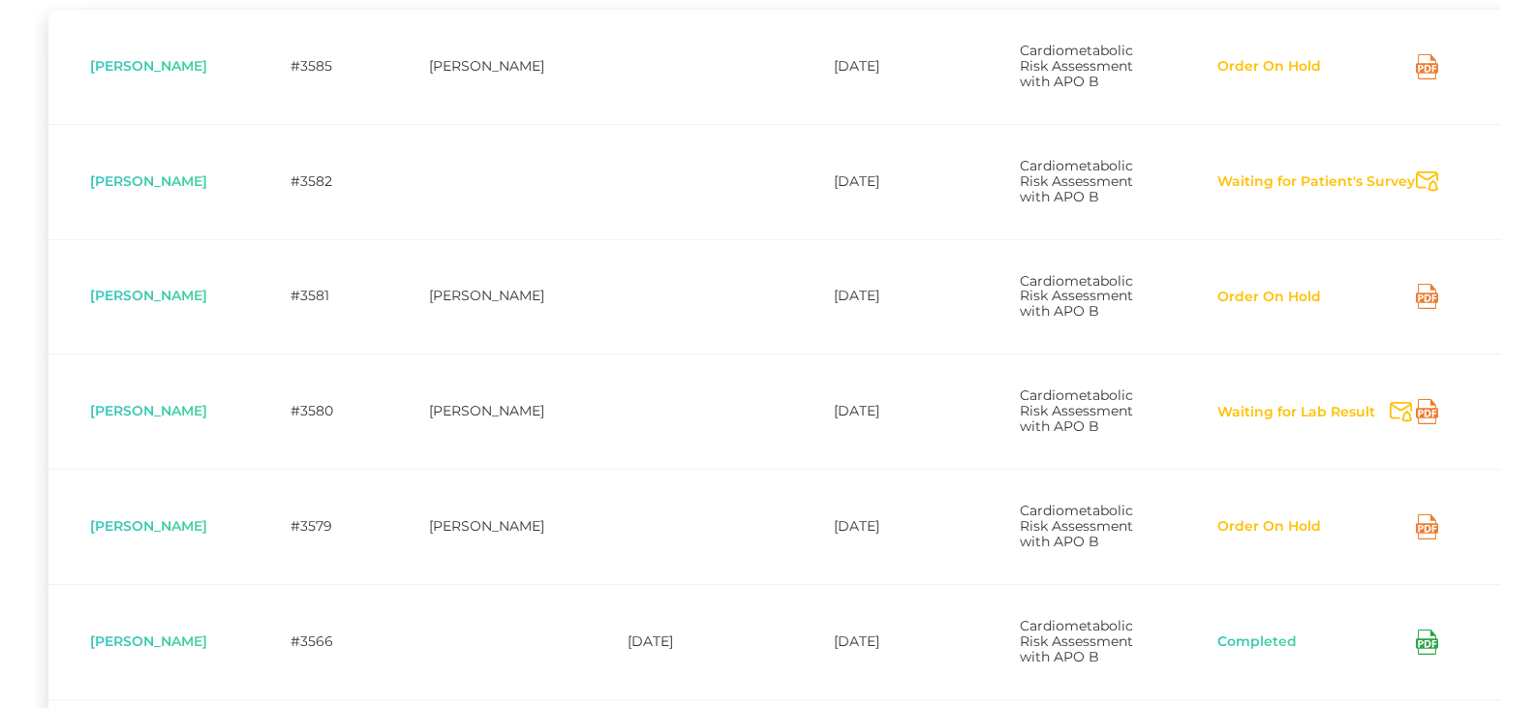
drag, startPoint x: 781, startPoint y: 466, endPoint x: 753, endPoint y: 470, distance: 28.3
click at [753, 469] on td at bounding box center [689, 410] width 206 height 115
click at [738, 469] on td at bounding box center [689, 410] width 206 height 115
click at [757, 424] on icon at bounding box center [1426, 411] width 22 height 25
